Goal: Task Accomplishment & Management: Manage account settings

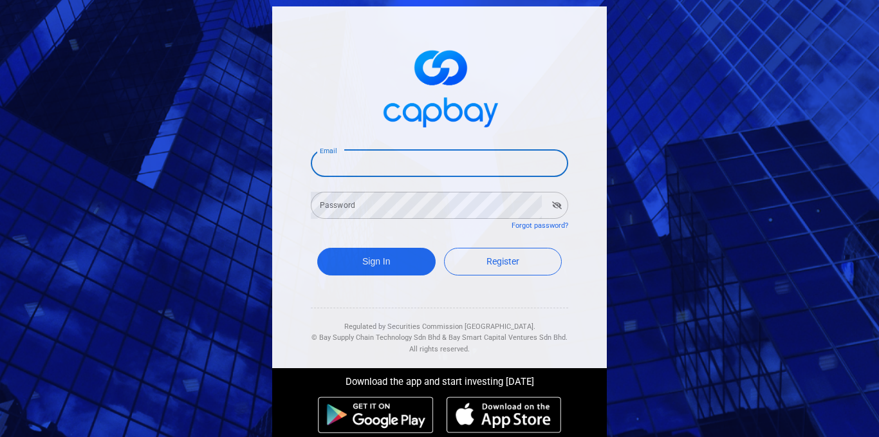
click at [402, 160] on input "Email" at bounding box center [439, 163] width 257 height 27
type input "[EMAIL_ADDRESS][DOMAIN_NAME]"
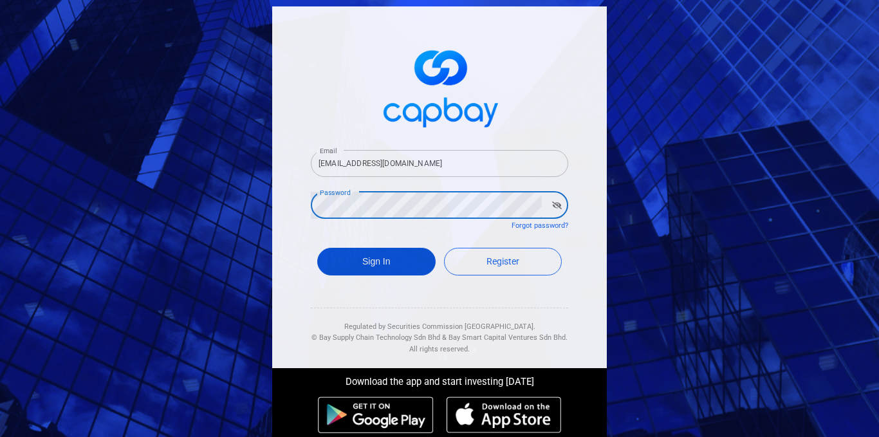
click at [387, 261] on button "Sign In" at bounding box center [376, 262] width 118 height 28
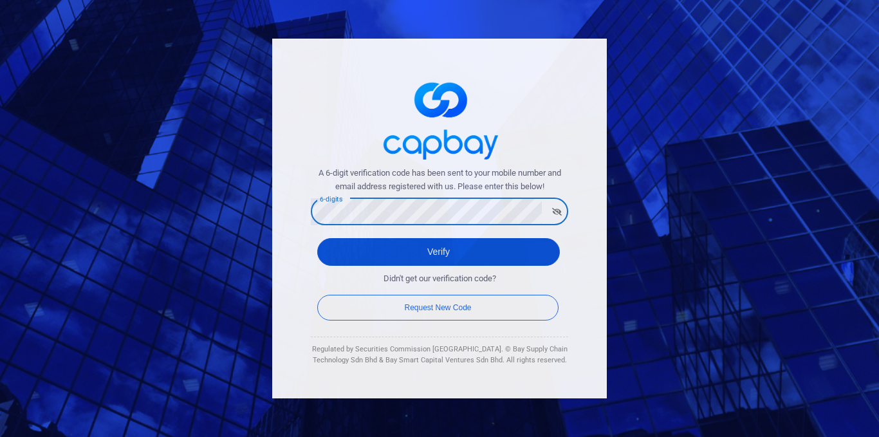
click at [481, 254] on button "Verify" at bounding box center [438, 252] width 243 height 28
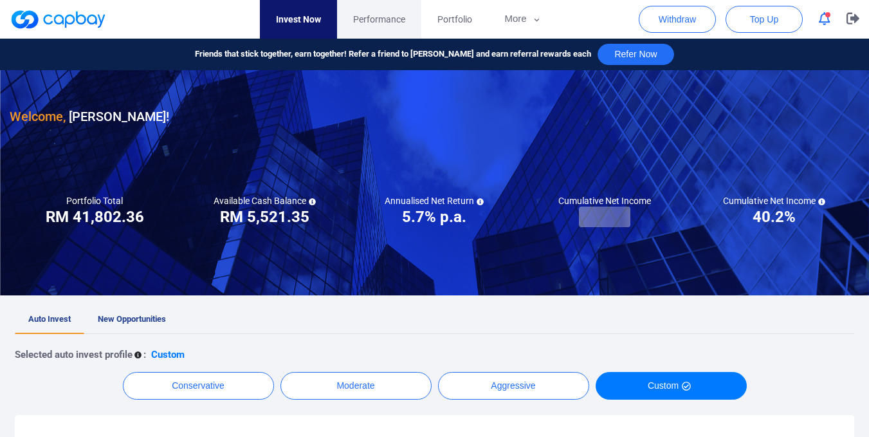
click at [384, 22] on span "Performance" at bounding box center [379, 19] width 52 height 14
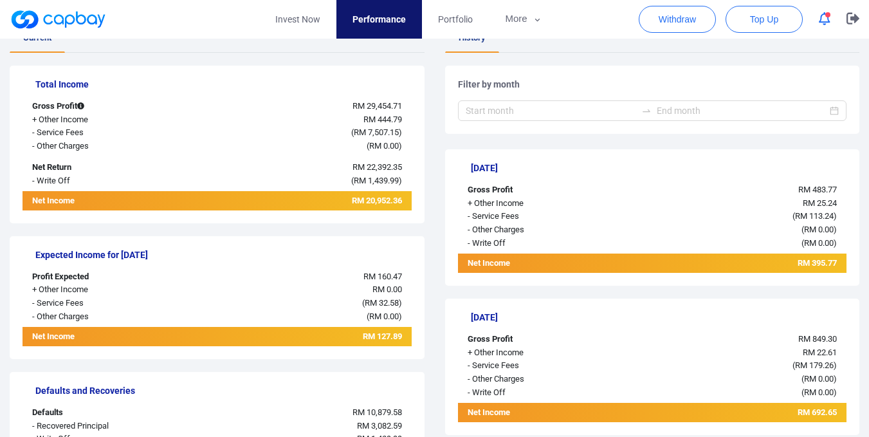
scroll to position [117, 0]
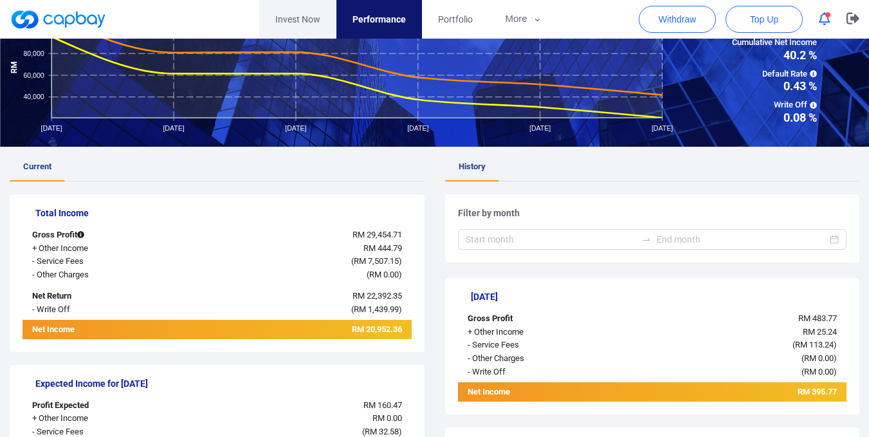
click at [304, 19] on link "Invest Now" at bounding box center [297, 19] width 77 height 39
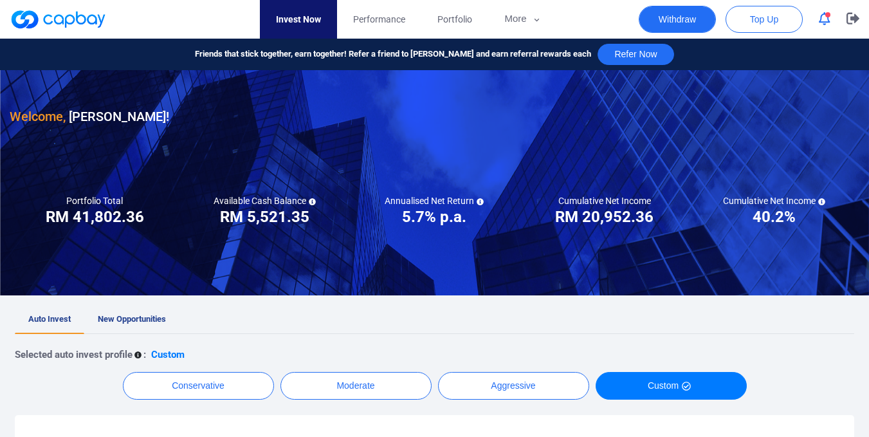
click at [681, 21] on button "Withdraw" at bounding box center [677, 19] width 77 height 27
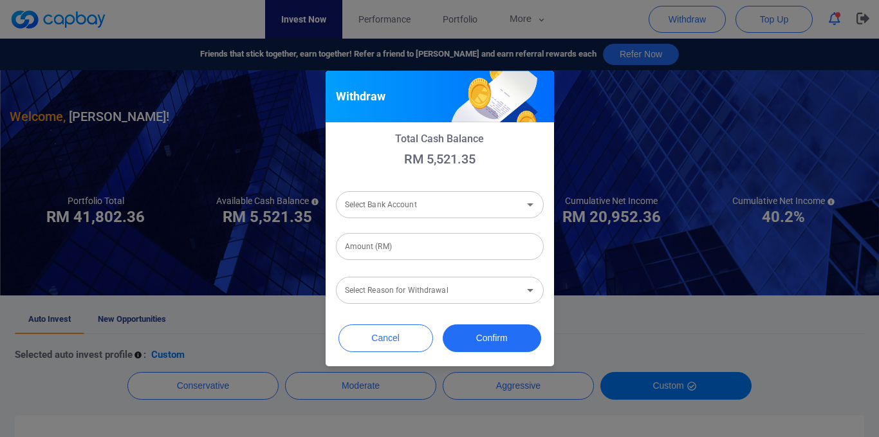
click at [465, 206] on input "Select Bank Account" at bounding box center [429, 205] width 179 height 24
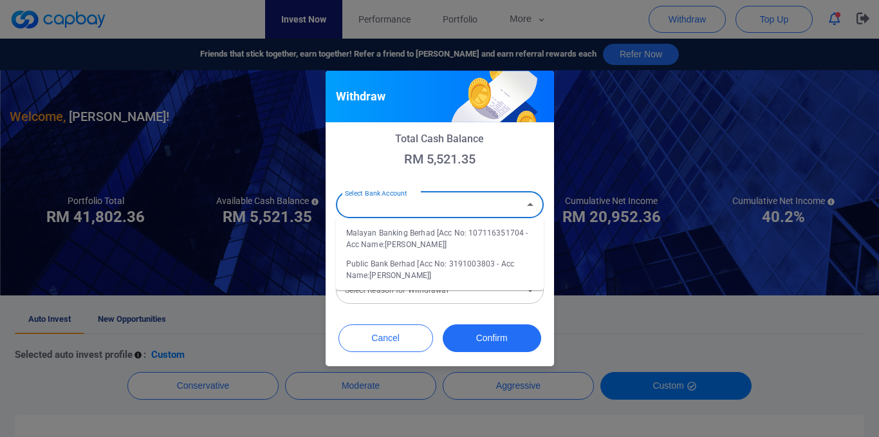
click at [457, 239] on li "Malayan Banking Berhad [Acc No: 107116351704 - Acc Name:[PERSON_NAME]]" at bounding box center [440, 238] width 208 height 31
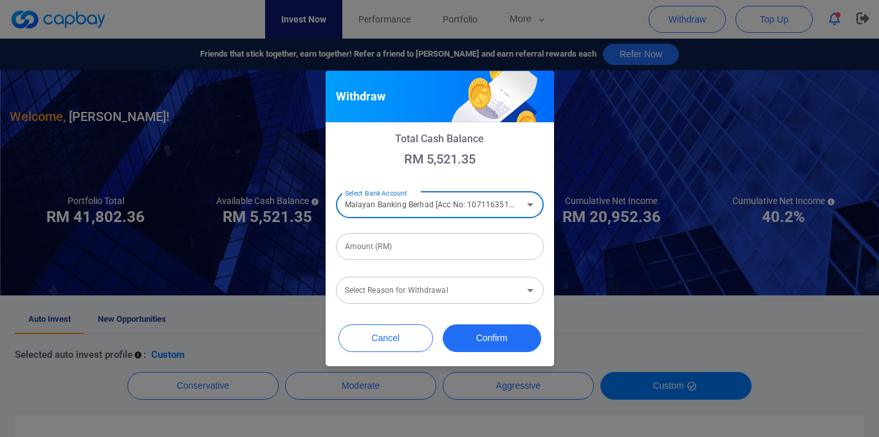
type input "Malayan Banking Berhad [Acc No: 107116351704 - Acc Name:[PERSON_NAME]]"
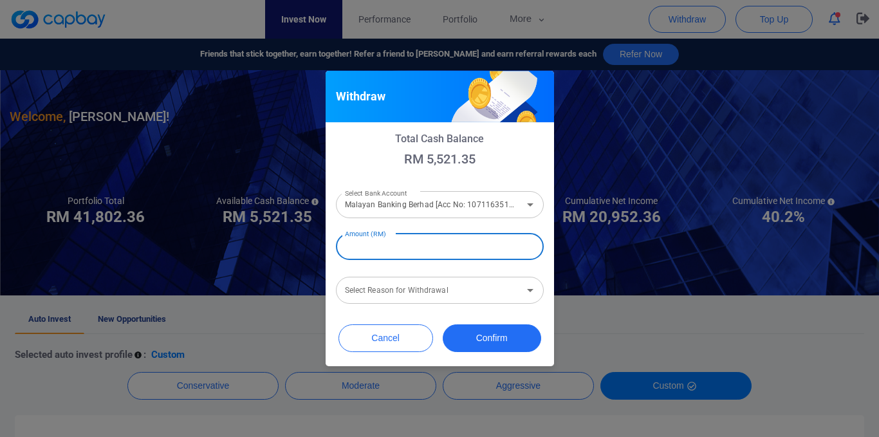
click at [433, 250] on input "Amount (RM)" at bounding box center [440, 246] width 208 height 27
type input "RM 5,500"
click at [513, 295] on input "Select Reason for Withdrawal" at bounding box center [429, 291] width 179 height 24
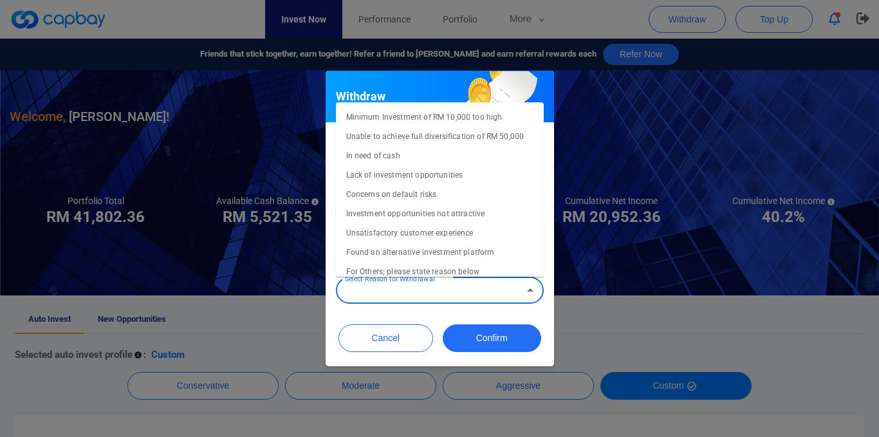
click at [418, 193] on li "Concerns on default risks" at bounding box center [440, 194] width 208 height 19
type input "Concerns on default risks"
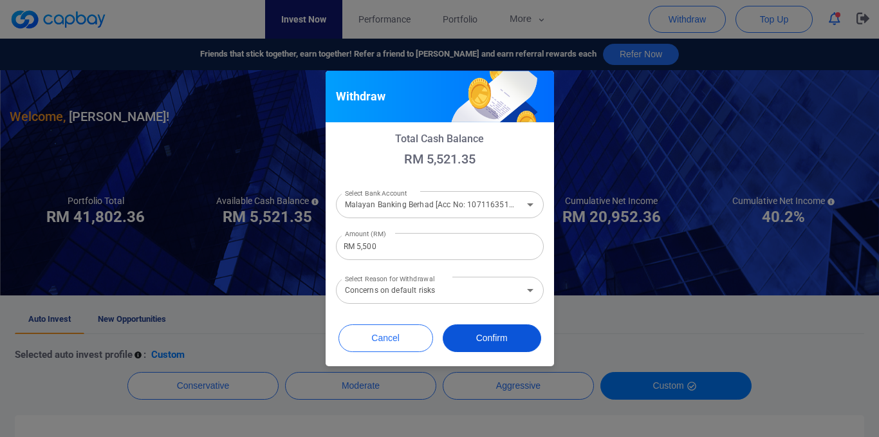
click at [492, 332] on button "Confirm" at bounding box center [492, 338] width 98 height 28
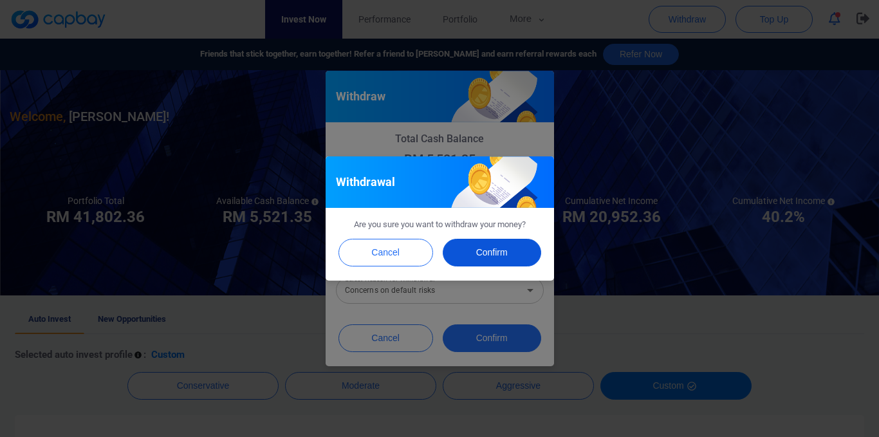
click at [501, 250] on button "Confirm" at bounding box center [492, 253] width 98 height 28
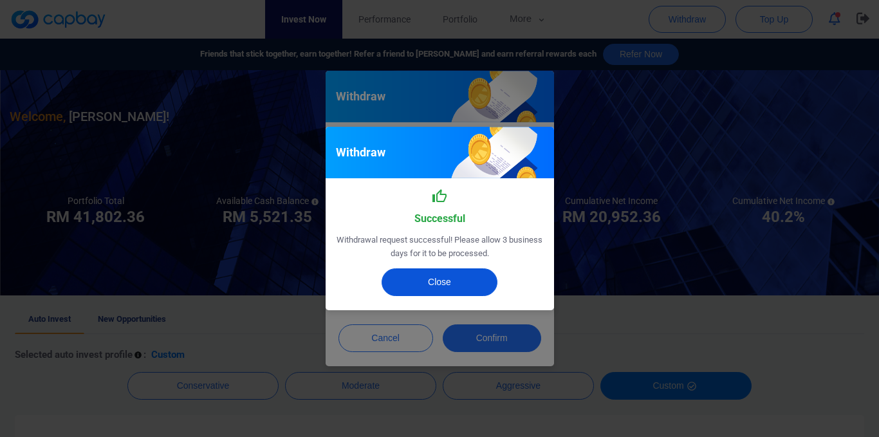
click at [463, 283] on button "Close" at bounding box center [440, 282] width 116 height 28
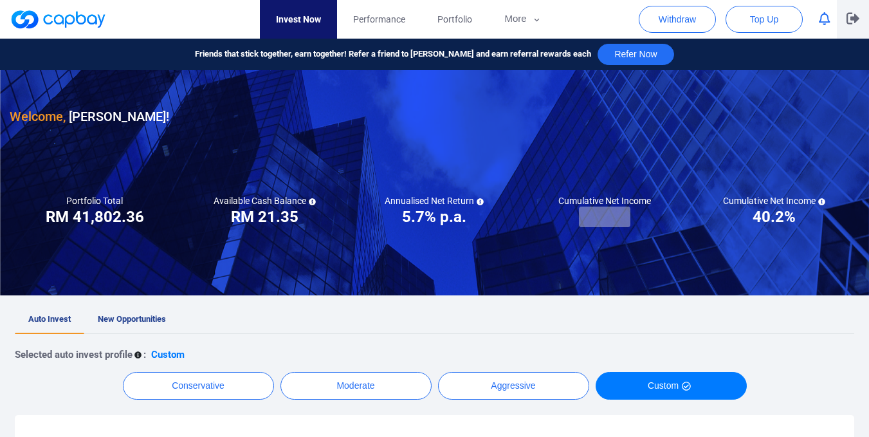
click at [855, 15] on icon "button" at bounding box center [853, 19] width 13 height 12
